Goal: Transaction & Acquisition: Purchase product/service

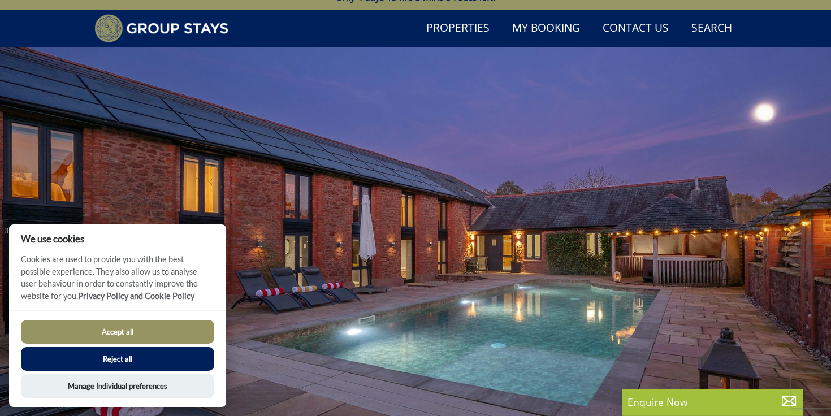
scroll to position [31, 0]
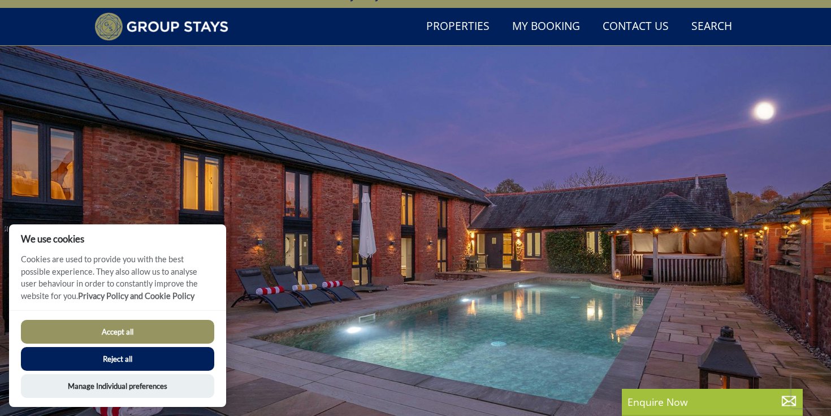
click at [121, 332] on button "Accept all" at bounding box center [117, 332] width 193 height 24
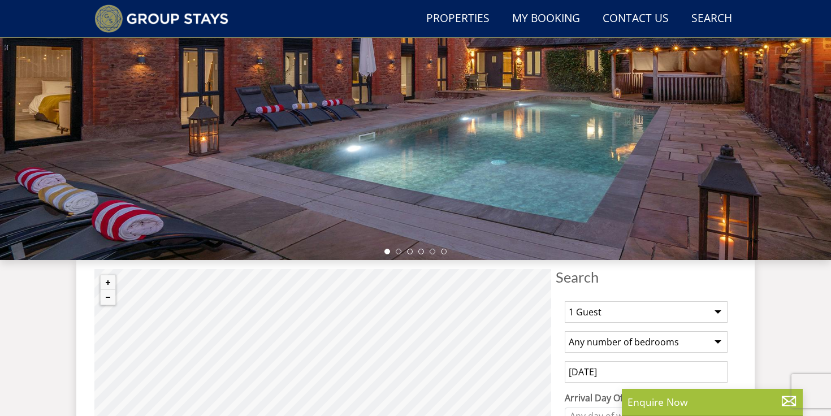
scroll to position [266, 0]
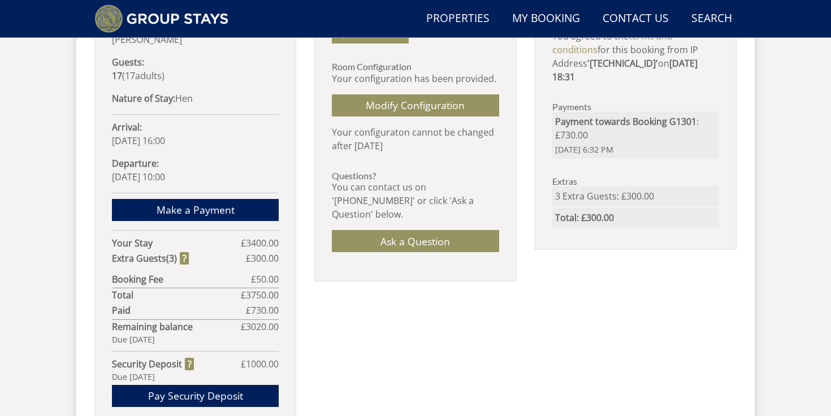
scroll to position [677, 0]
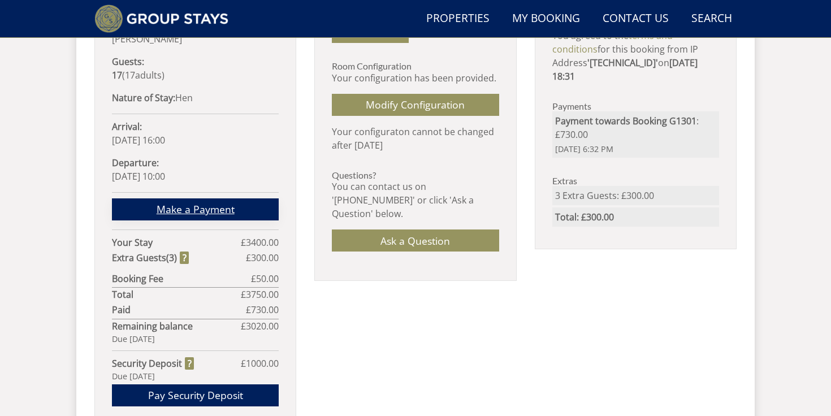
click at [181, 198] on link "Make a Payment" at bounding box center [195, 209] width 167 height 22
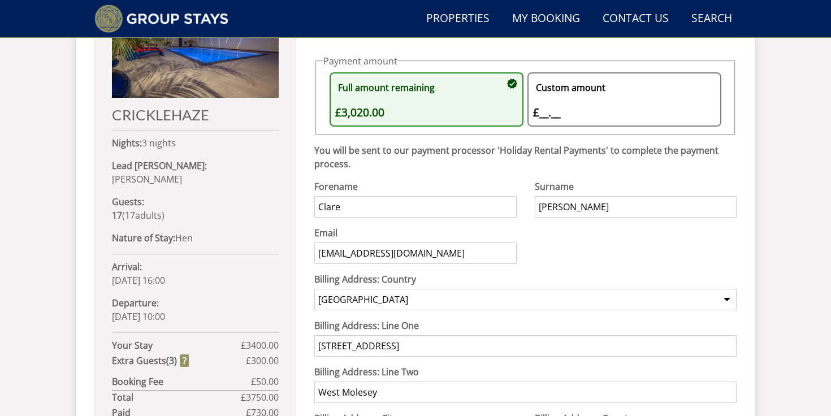
scroll to position [533, 0]
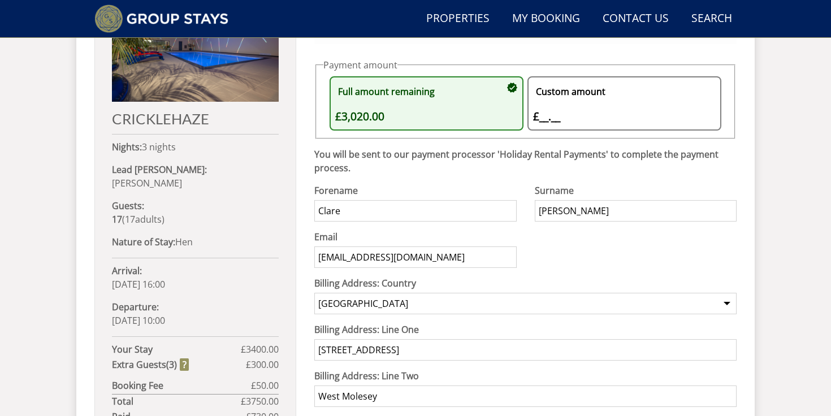
click at [593, 112] on div "Custom amount £__.__ £" at bounding box center [618, 103] width 171 height 43
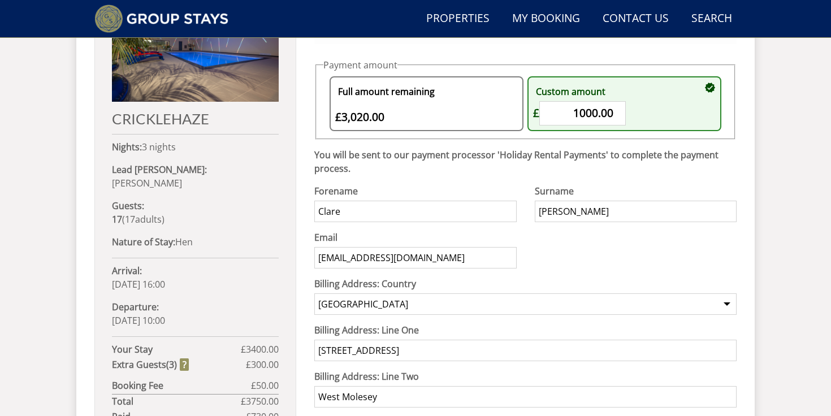
type input "1000.00"
click at [597, 170] on p "You will be sent to our payment processor 'Holiday Rental Payments' to complete…" at bounding box center [525, 161] width 422 height 27
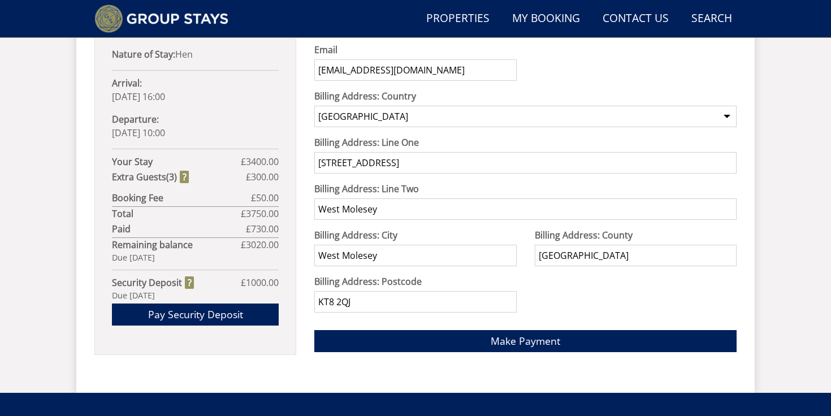
scroll to position [723, 0]
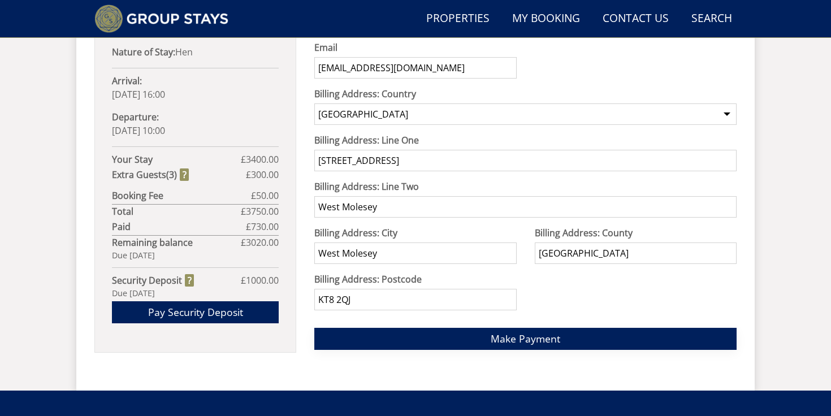
click at [520, 342] on span "Make Payment" at bounding box center [526, 339] width 70 height 14
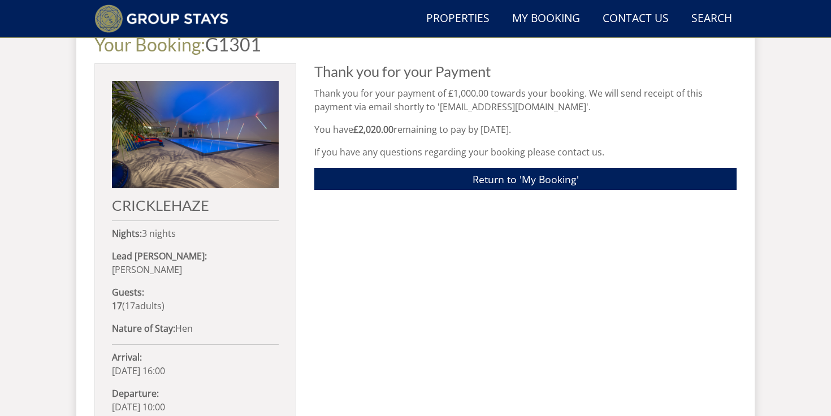
scroll to position [448, 0]
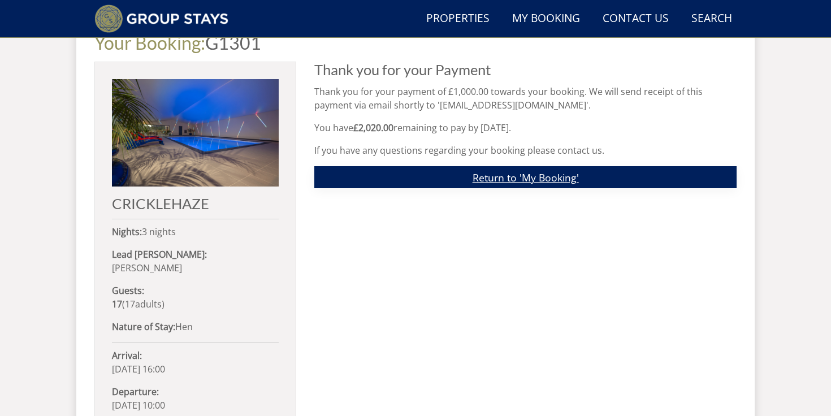
click at [515, 183] on link "Return to 'My Booking'" at bounding box center [525, 177] width 422 height 22
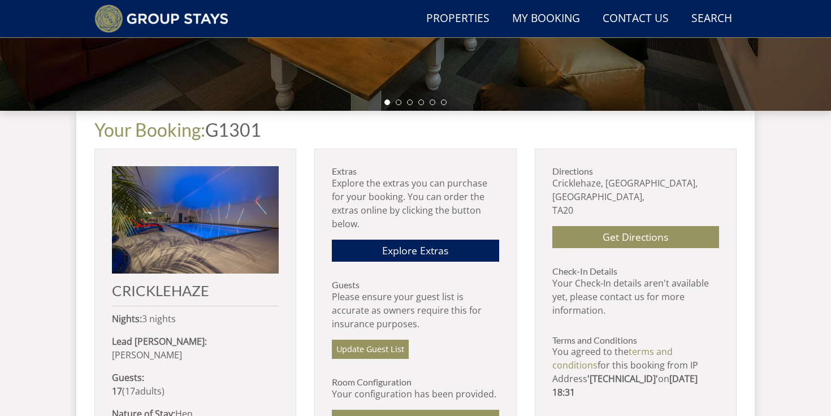
scroll to position [327, 0]
